Goal: Task Accomplishment & Management: Complete application form

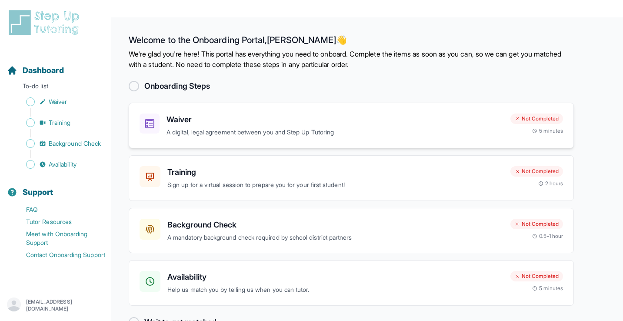
click at [279, 127] on p "A digital, legal agreement between you and Step Up Tutoring" at bounding box center [334, 132] width 337 height 10
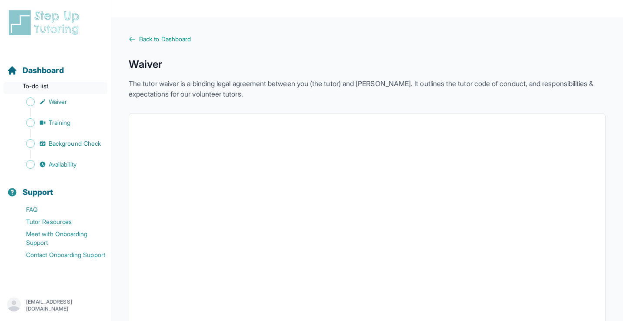
click at [46, 86] on p "To-do list" at bounding box center [55, 88] width 104 height 12
click at [50, 71] on span "Dashboard" at bounding box center [43, 70] width 41 height 12
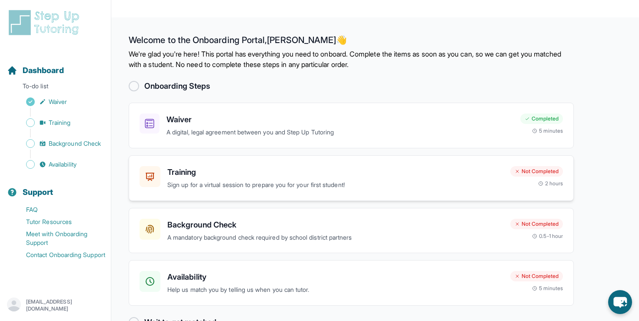
scroll to position [7, 0]
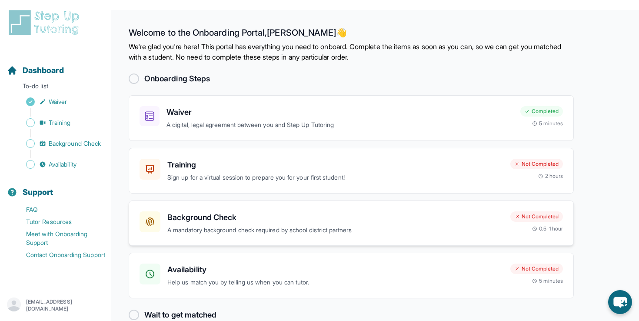
click at [235, 211] on h3 "Background Check" at bounding box center [335, 217] width 336 height 12
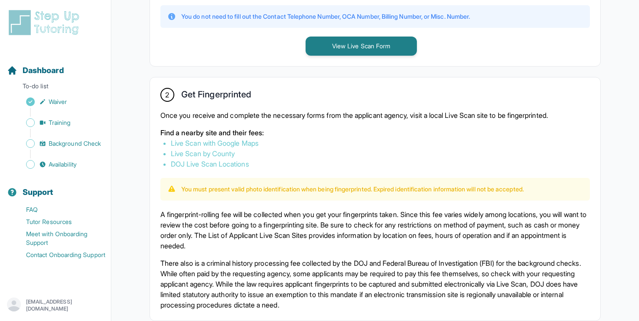
scroll to position [617, 0]
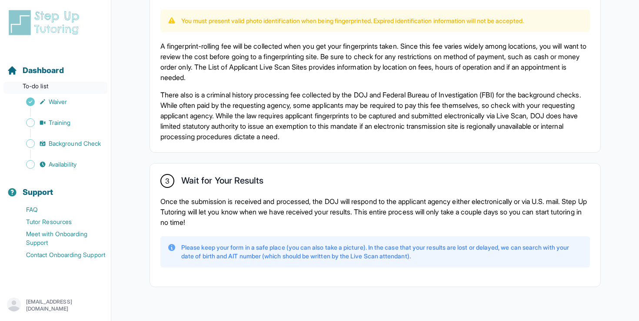
click at [42, 86] on p "To-do list" at bounding box center [55, 88] width 104 height 12
click at [42, 73] on span "Dashboard" at bounding box center [43, 70] width 41 height 12
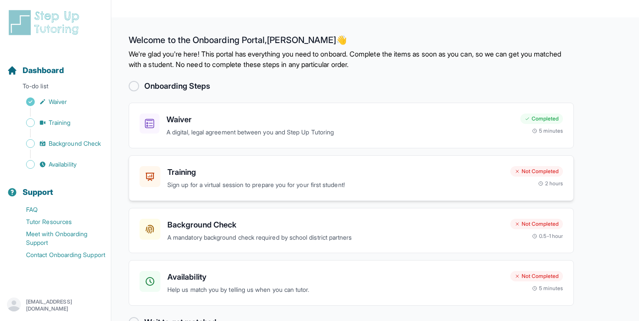
scroll to position [7, 0]
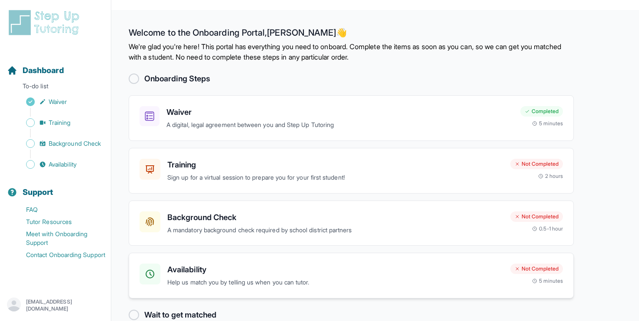
click at [262, 273] on div "Availability Help us match you by telling us when you can tutor. Not Completed …" at bounding box center [351, 276] width 445 height 46
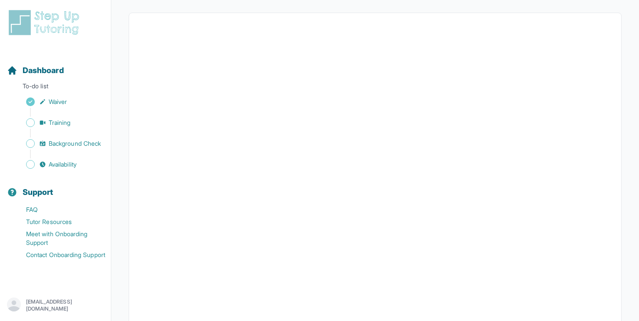
scroll to position [135, 0]
click at [48, 74] on span "Dashboard" at bounding box center [43, 70] width 41 height 12
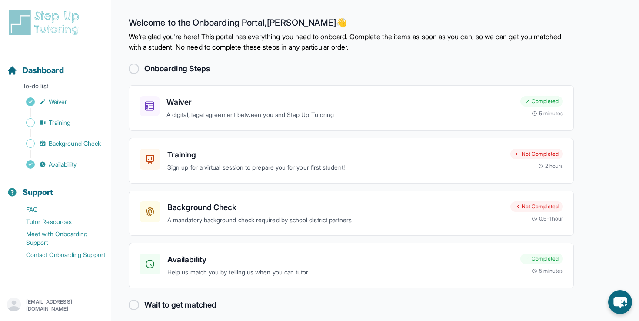
scroll to position [7, 0]
